Goal: Transaction & Acquisition: Purchase product/service

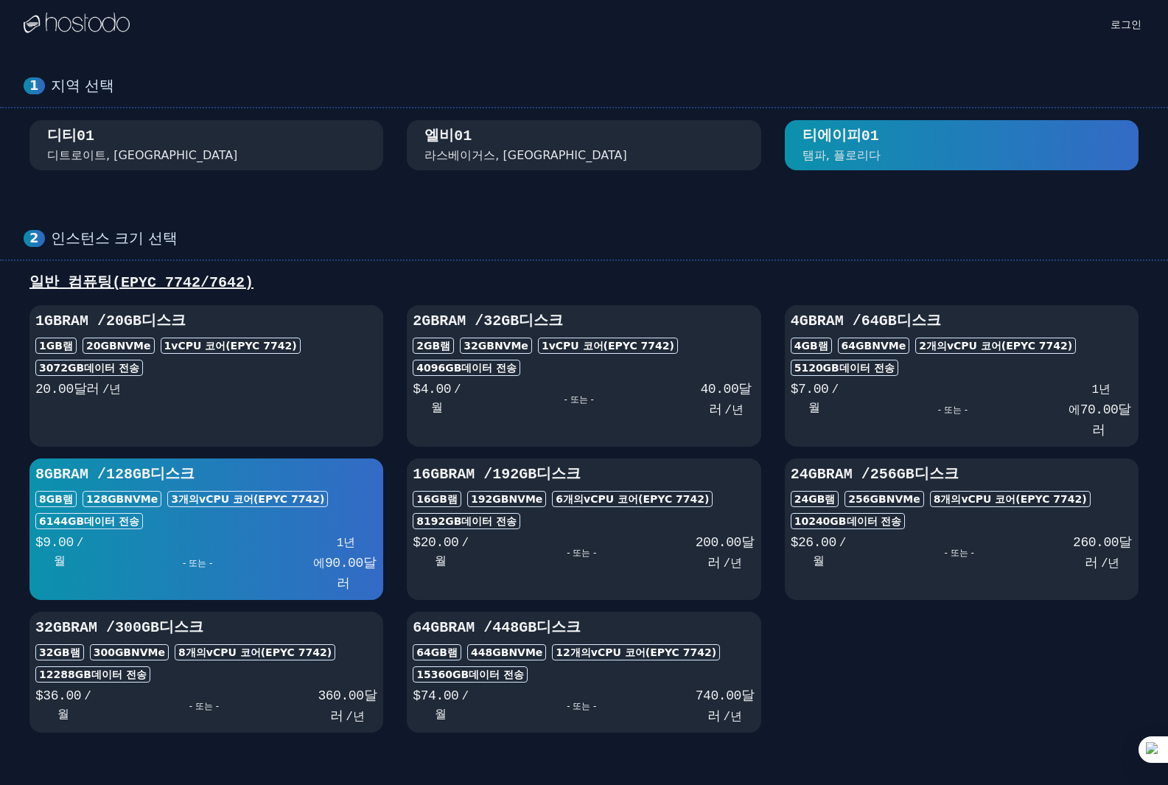
click at [896, 388] on div "- 또는 -" at bounding box center [953, 410] width 229 height 62
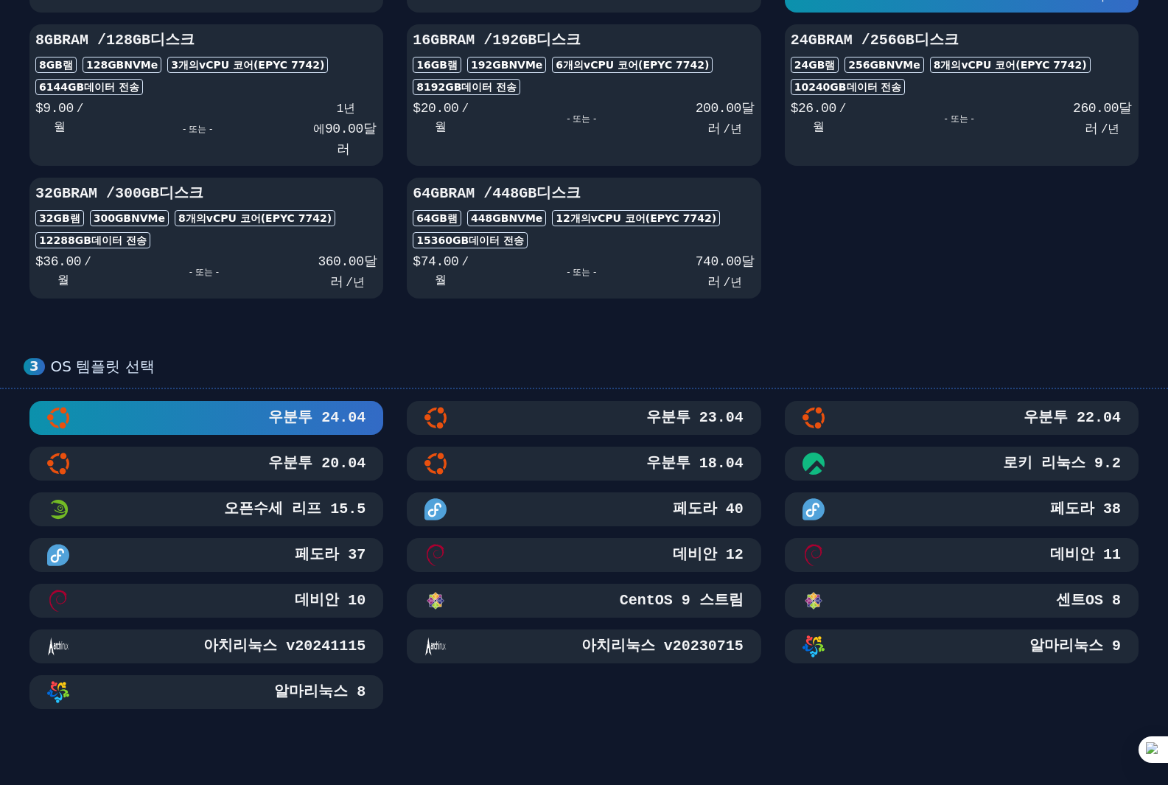
scroll to position [737, 0]
